Goal: Contribute content

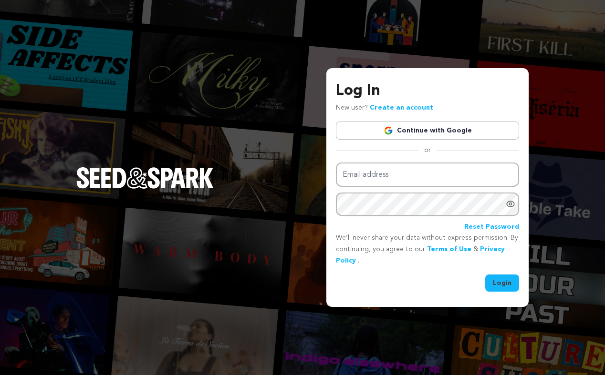
type input "nathan.l.marquez@gmail.com"
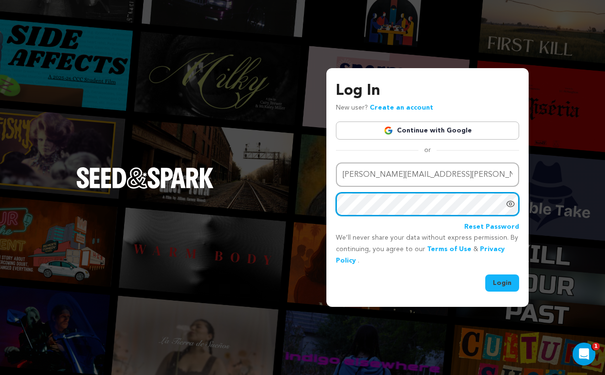
click at [485, 275] on button "Login" at bounding box center [502, 283] width 34 height 17
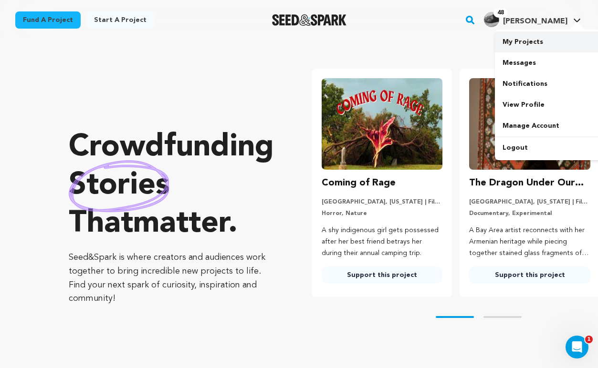
click at [538, 42] on link "My Projects" at bounding box center [548, 41] width 107 height 21
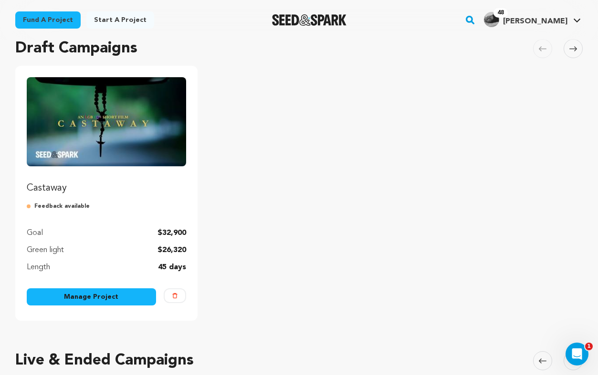
click at [97, 301] on link "Manage Project" at bounding box center [91, 297] width 129 height 17
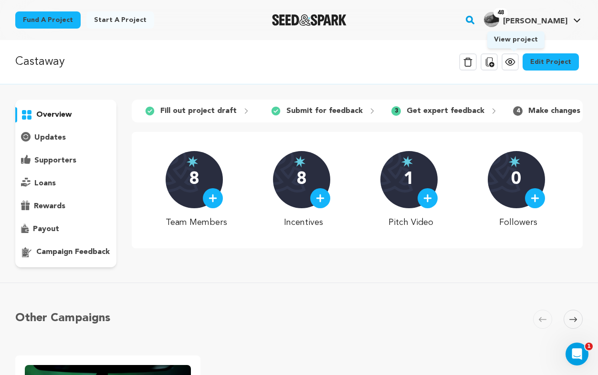
click at [509, 62] on icon at bounding box center [509, 61] width 11 height 11
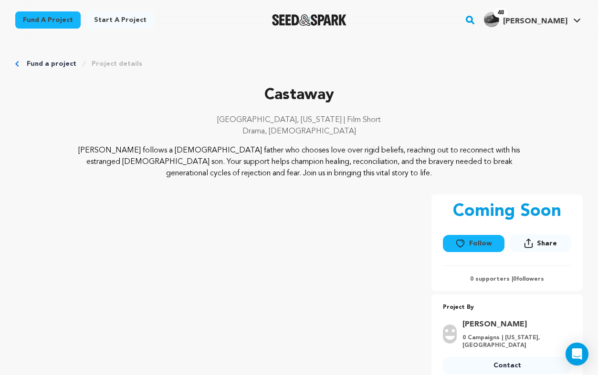
click at [69, 61] on link "Fund a project" at bounding box center [52, 64] width 50 height 10
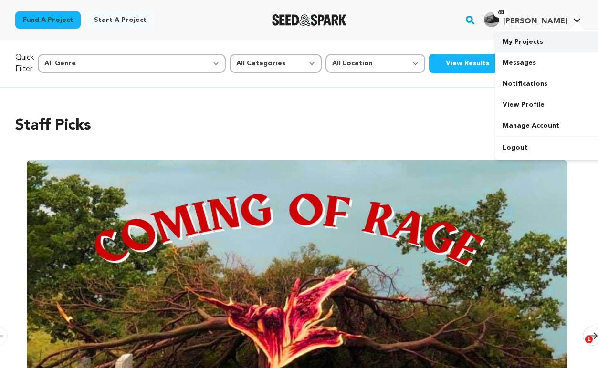
click at [543, 37] on link "My Projects" at bounding box center [548, 41] width 107 height 21
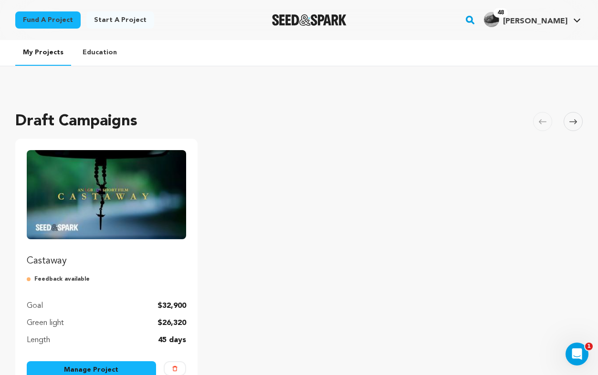
click at [105, 361] on div "Castaway Feedback available Goal $32,900 Green light $26,320 Length 45 days Man…" at bounding box center [106, 266] width 182 height 255
click at [106, 365] on link "Manage Project" at bounding box center [91, 370] width 129 height 17
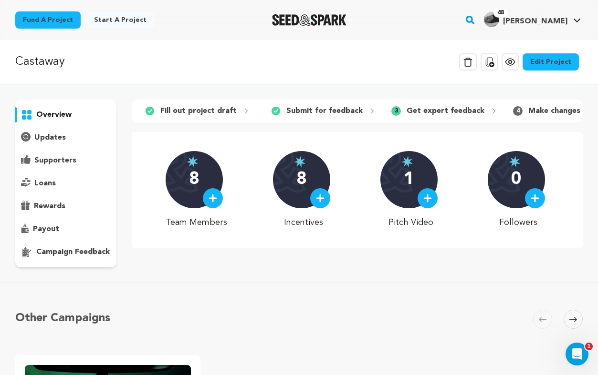
click at [543, 63] on link "Edit Project" at bounding box center [550, 61] width 56 height 17
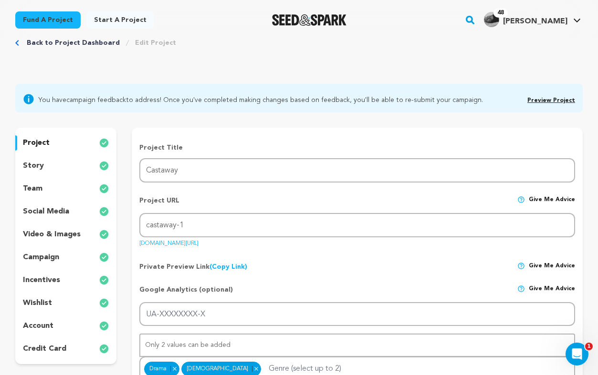
scroll to position [64, 0]
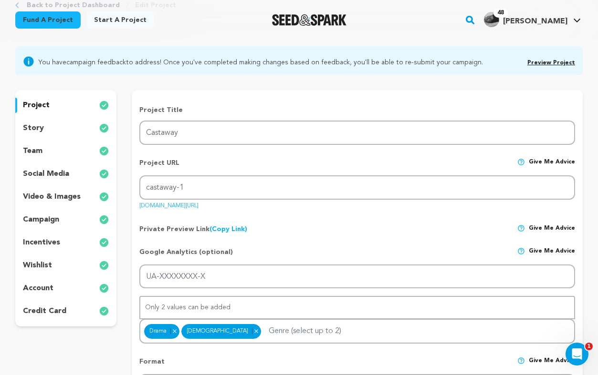
click at [60, 197] on p "video & images" at bounding box center [52, 196] width 58 height 11
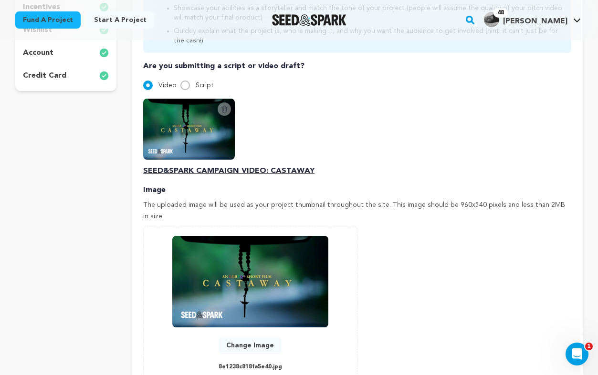
scroll to position [296, 0]
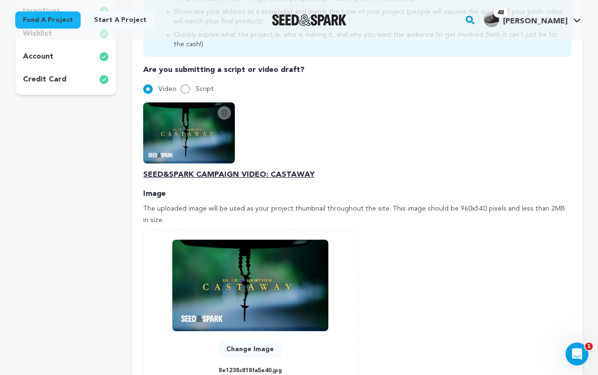
click at [227, 110] on icon at bounding box center [224, 113] width 8 height 8
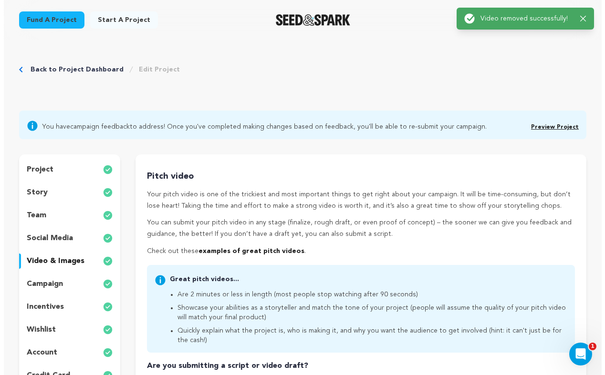
scroll to position [309, 0]
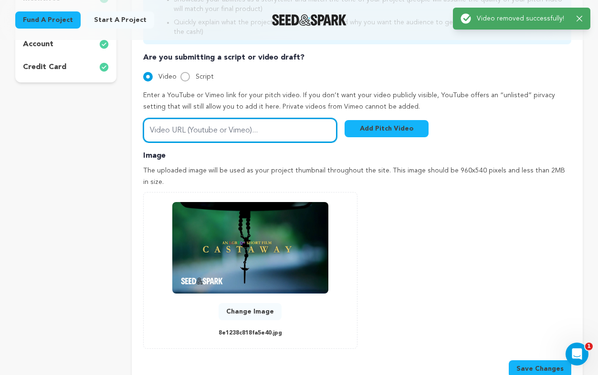
click at [247, 125] on input "Video URL (Youtube or Vimeo)..." at bounding box center [240, 130] width 194 height 24
paste input "https://vimeo.com/1111493208"
type input "https://vimeo.com/1111493208"
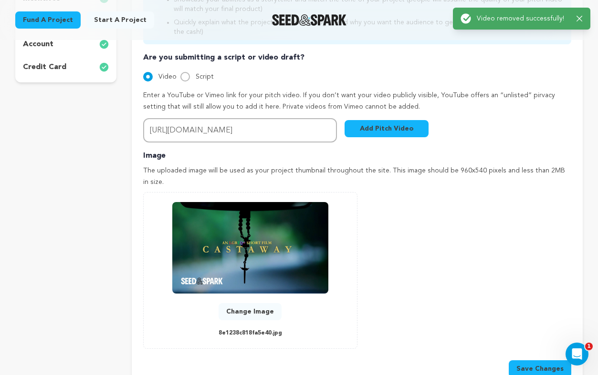
click at [410, 128] on button "Add Pitch Video" at bounding box center [386, 128] width 84 height 17
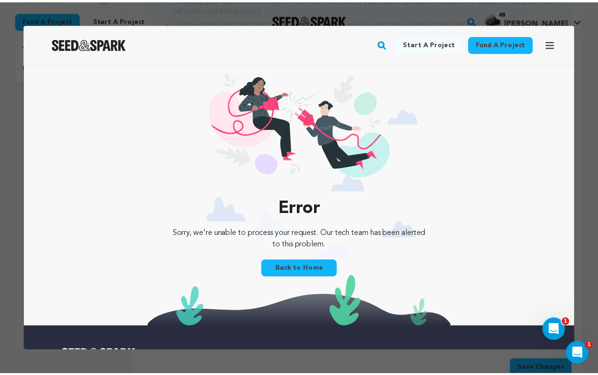
scroll to position [0, 0]
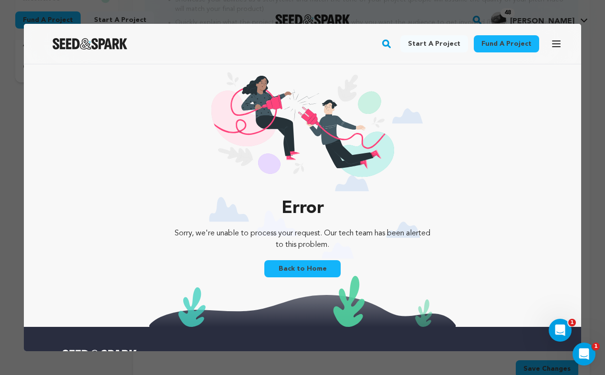
click at [579, 15] on div at bounding box center [302, 187] width 605 height 375
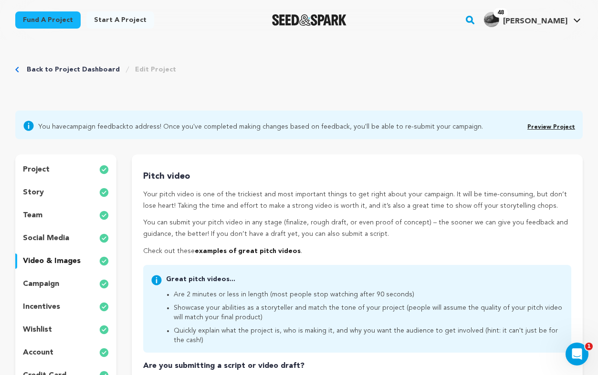
click at [80, 71] on link "Back to Project Dashboard" at bounding box center [73, 70] width 93 height 10
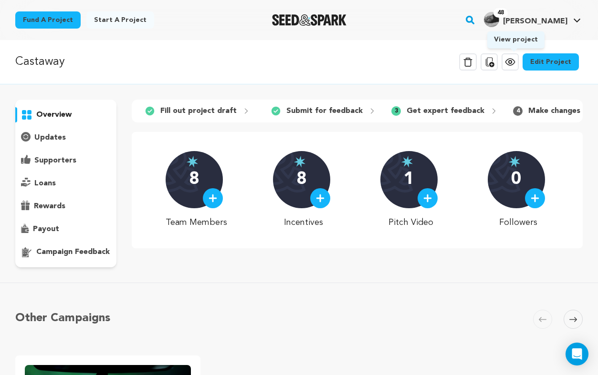
click at [508, 64] on icon at bounding box center [509, 61] width 11 height 11
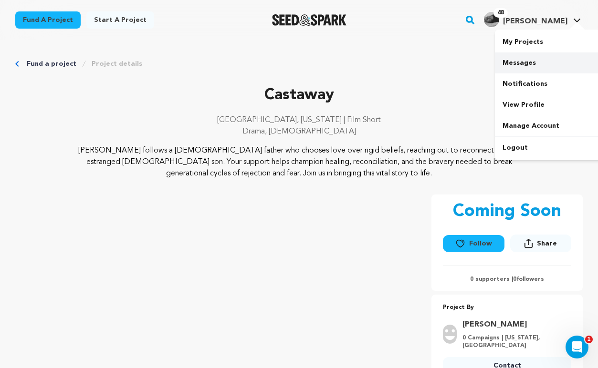
click at [532, 58] on link "Messages" at bounding box center [548, 62] width 107 height 21
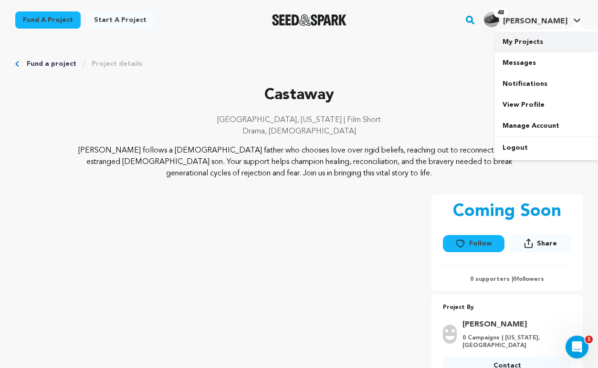
click at [519, 38] on link "My Projects" at bounding box center [548, 41] width 107 height 21
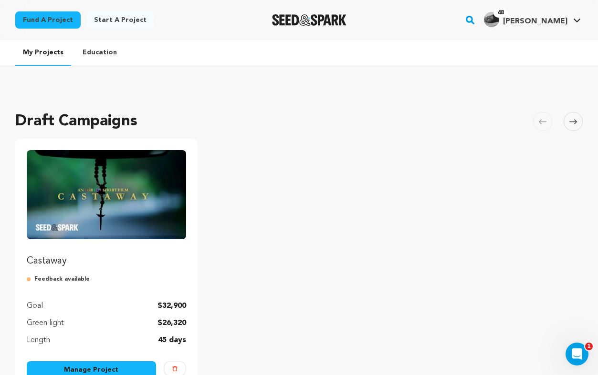
click at [114, 206] on img "Fund Castaway" at bounding box center [106, 194] width 159 height 89
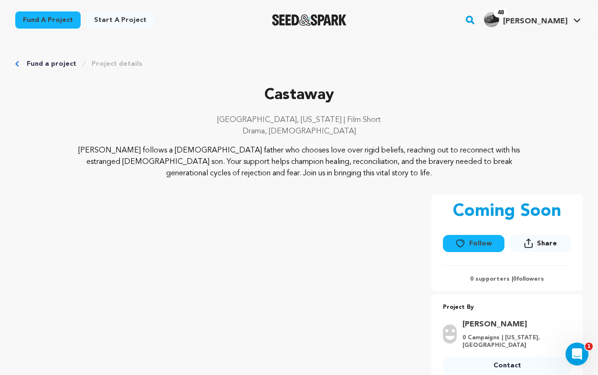
click at [309, 20] on img "Seed&Spark Homepage" at bounding box center [309, 19] width 75 height 11
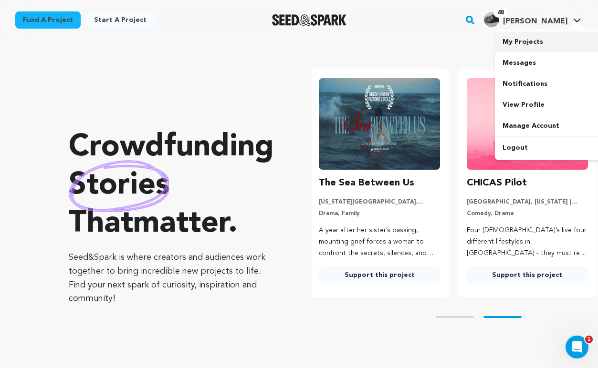
scroll to position [0, 156]
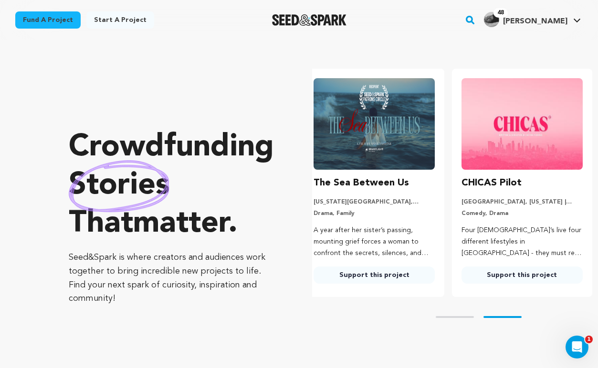
click at [437, 43] on section "Crowdfunding stories that matter . Seed&Spark is where creators and audiences w…" at bounding box center [333, 217] width 529 height 354
